Goal: Book appointment/travel/reservation

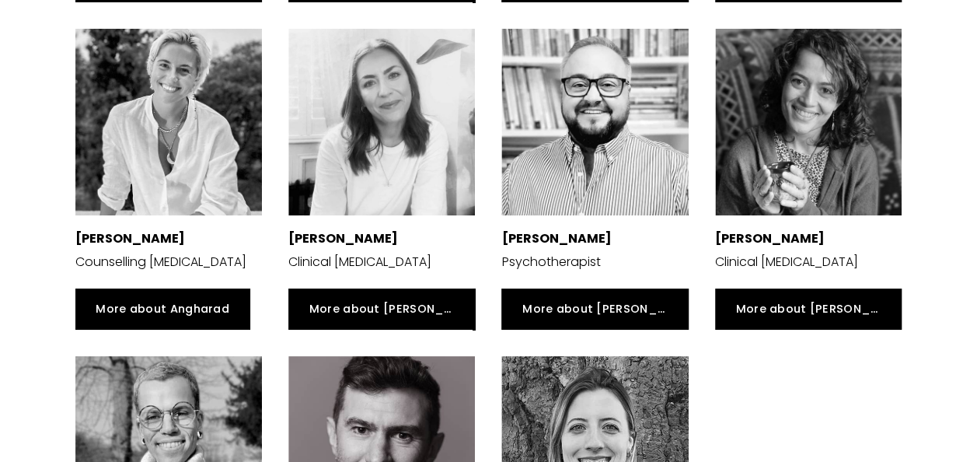
scroll to position [2810, 0]
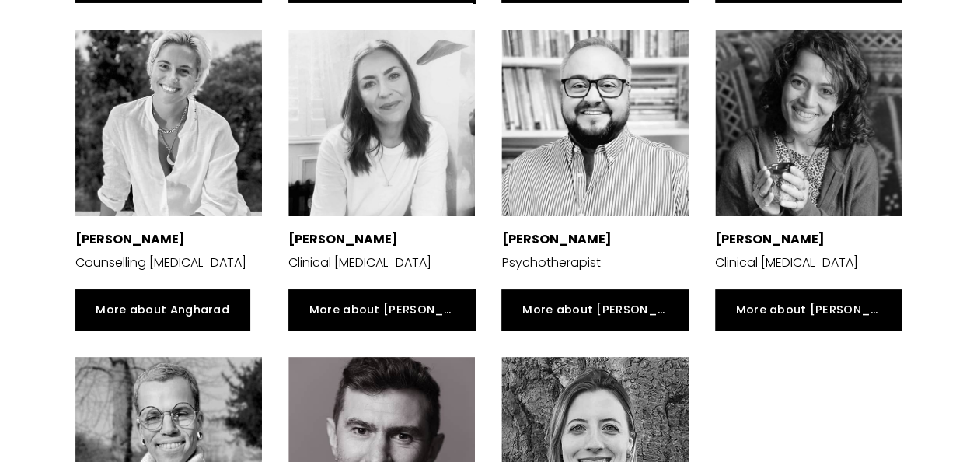
click at [641, 380] on div at bounding box center [594, 450] width 187 height 187
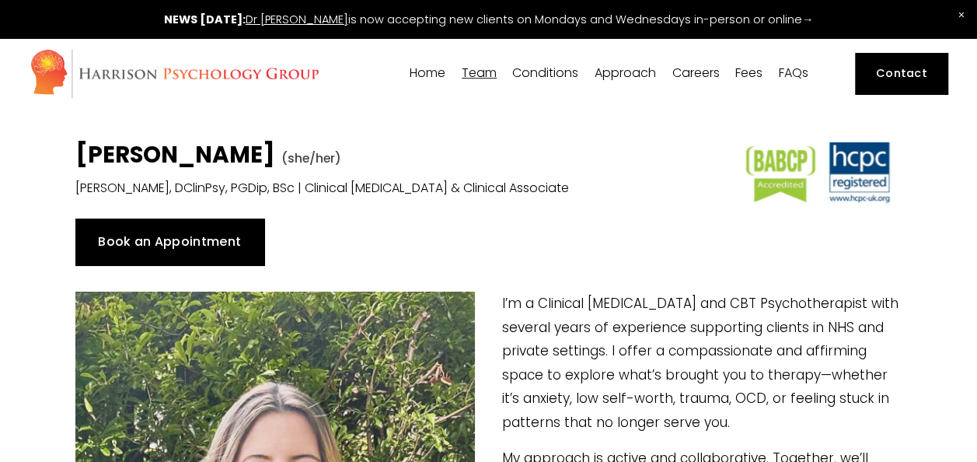
click at [189, 242] on link "Book an Appointment" at bounding box center [169, 241] width 189 height 47
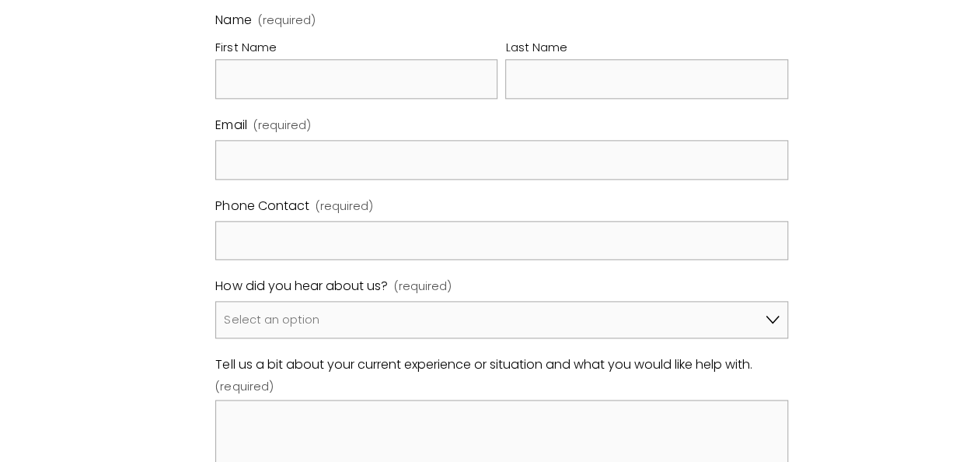
scroll to position [931, 0]
